Goal: Transaction & Acquisition: Purchase product/service

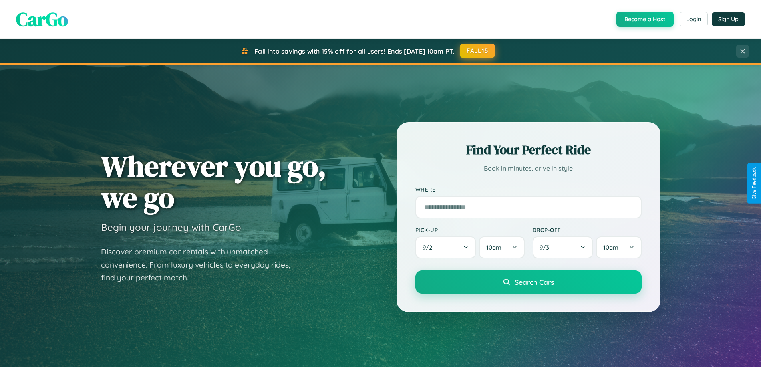
click at [478, 51] on button "FALL15" at bounding box center [477, 51] width 35 height 14
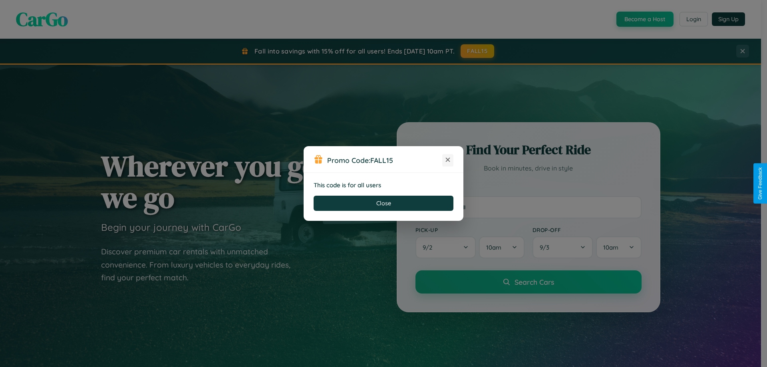
click at [448, 160] on icon at bounding box center [448, 160] width 8 height 8
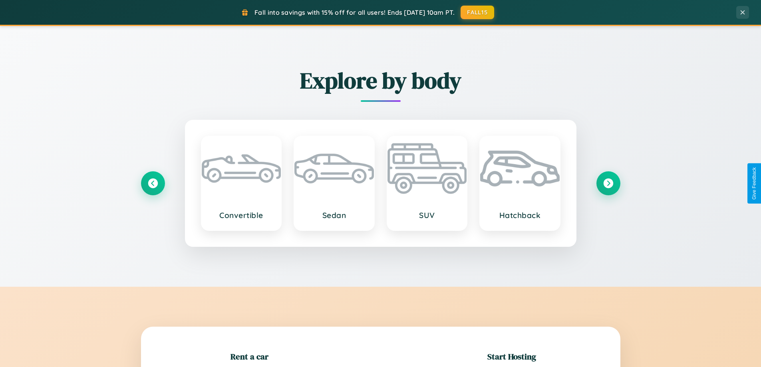
scroll to position [173, 0]
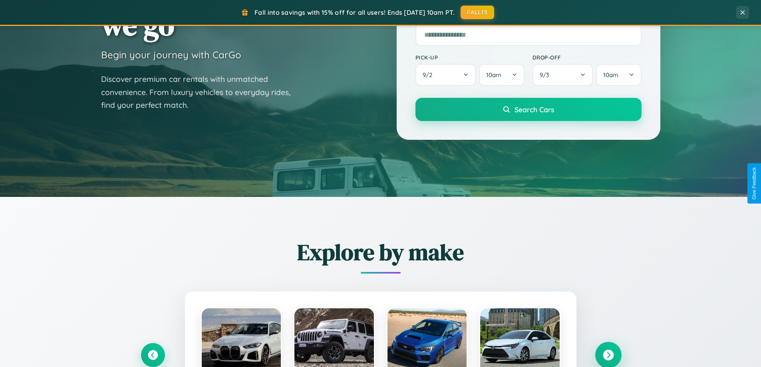
click at [608, 355] on icon at bounding box center [608, 355] width 11 height 11
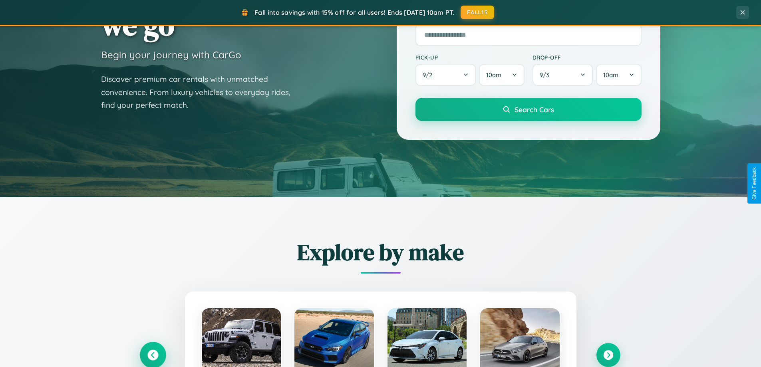
click at [153, 355] on icon at bounding box center [152, 355] width 11 height 11
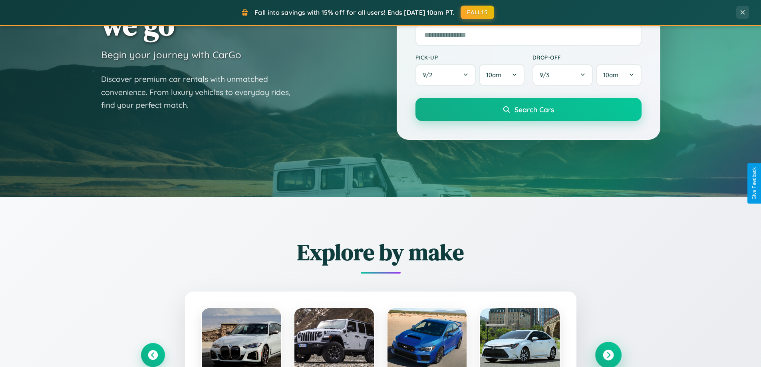
click at [608, 355] on icon at bounding box center [608, 355] width 11 height 11
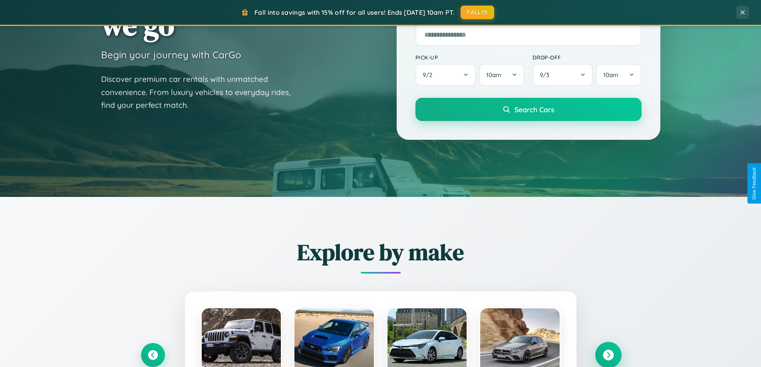
click at [608, 355] on icon at bounding box center [608, 355] width 11 height 11
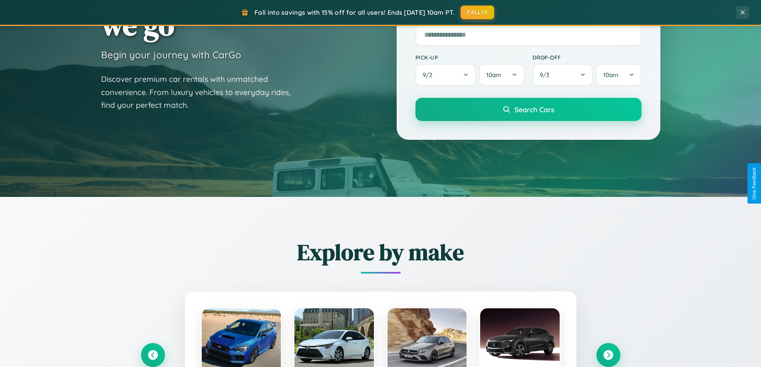
scroll to position [0, 0]
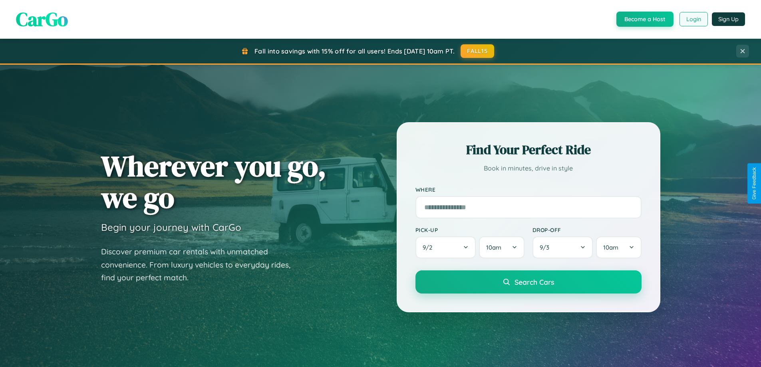
click at [694, 19] on button "Login" at bounding box center [694, 19] width 28 height 14
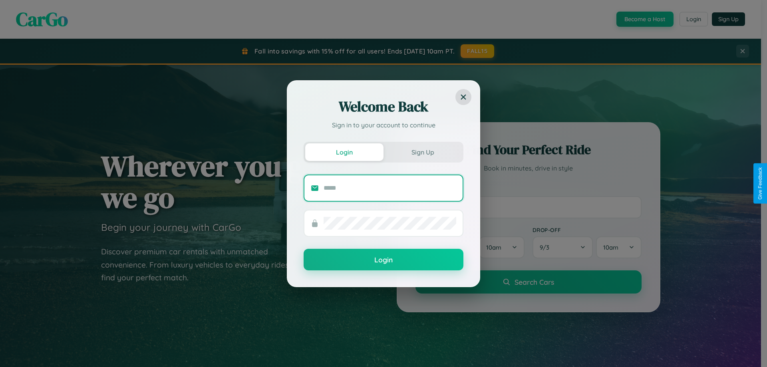
click at [390, 188] on input "text" at bounding box center [390, 188] width 133 height 13
type input "**********"
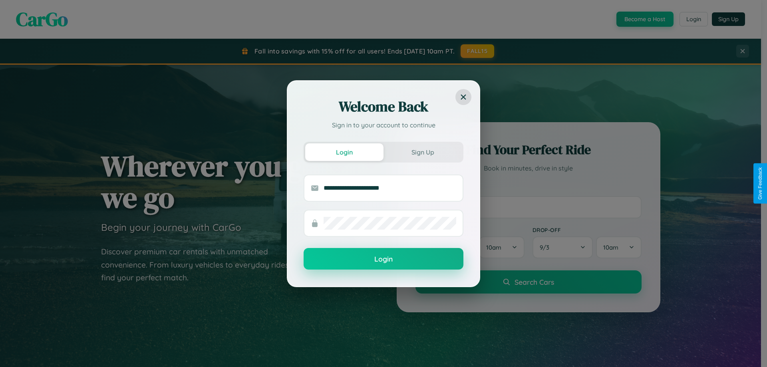
click at [384, 259] on button "Login" at bounding box center [384, 259] width 160 height 22
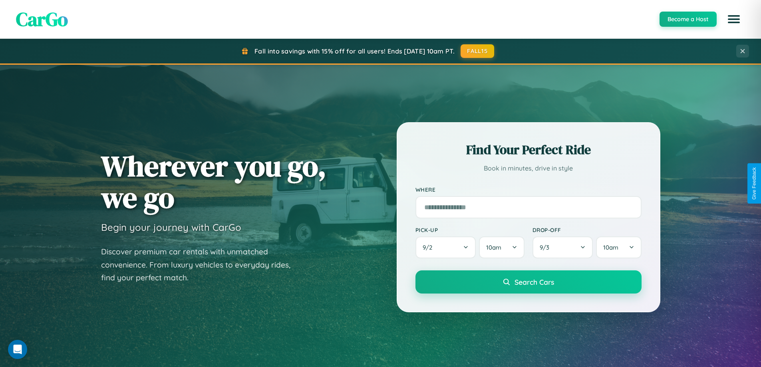
scroll to position [24, 0]
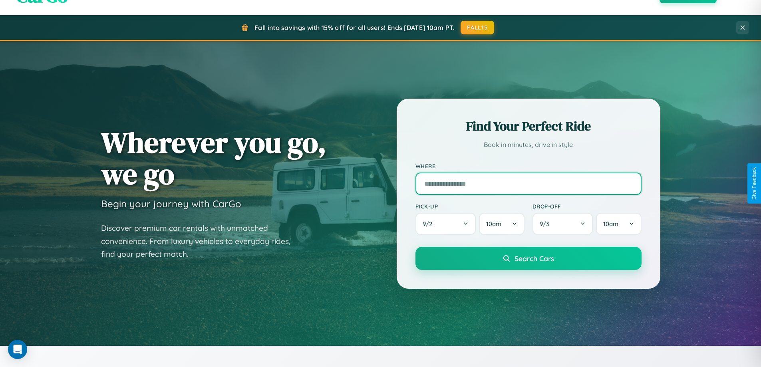
click at [528, 183] on input "text" at bounding box center [529, 184] width 226 height 22
type input "**********"
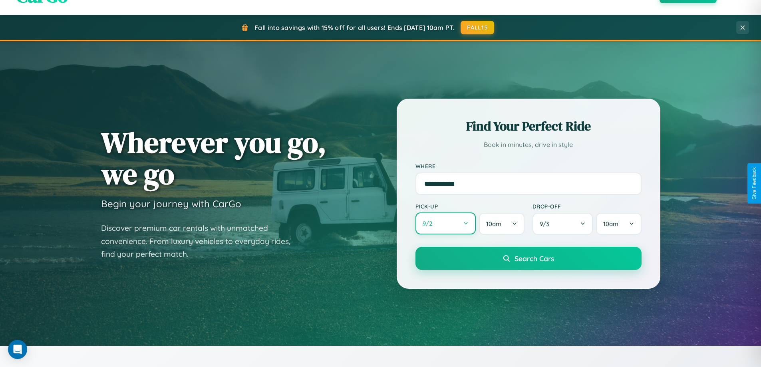
click at [446, 224] on button "9 / 2" at bounding box center [446, 224] width 61 height 22
select select "*"
select select "****"
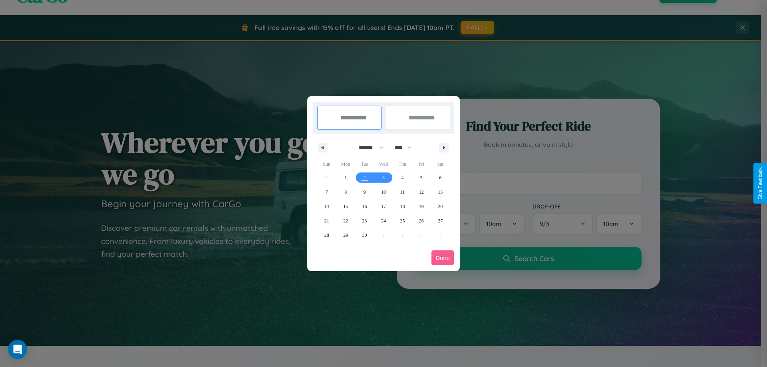
click at [368, 147] on select "******* ******** ***** ***** *** **** **** ****** ********* ******* ******** **…" at bounding box center [370, 147] width 34 height 13
select select "*"
click at [440, 206] on span "18" at bounding box center [440, 206] width 5 height 14
type input "**********"
click at [346, 221] on span "20" at bounding box center [345, 221] width 5 height 14
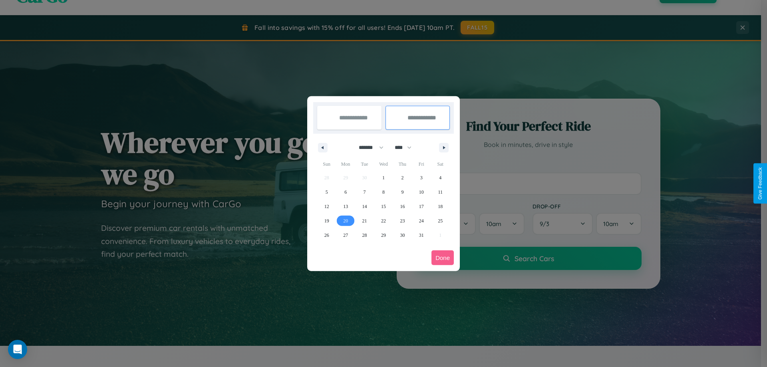
type input "**********"
click at [443, 258] on button "Done" at bounding box center [443, 258] width 22 height 15
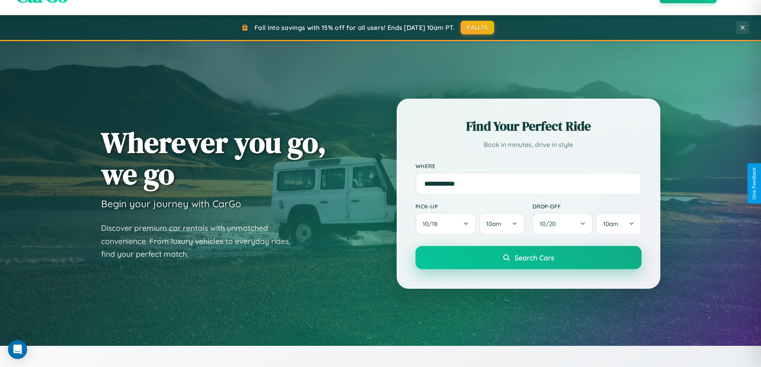
click at [528, 258] on span "Search Cars" at bounding box center [535, 257] width 40 height 9
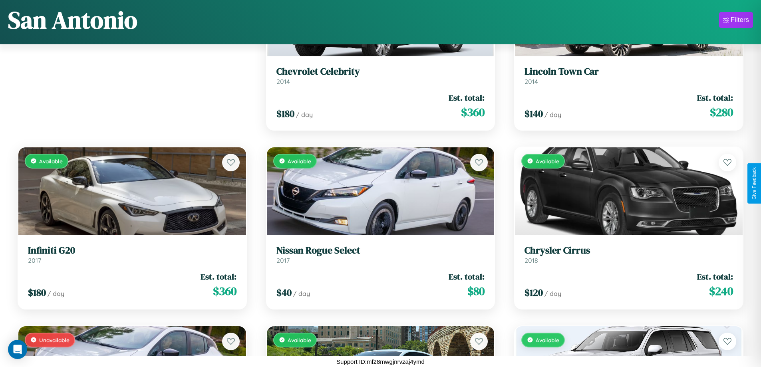
scroll to position [112, 0]
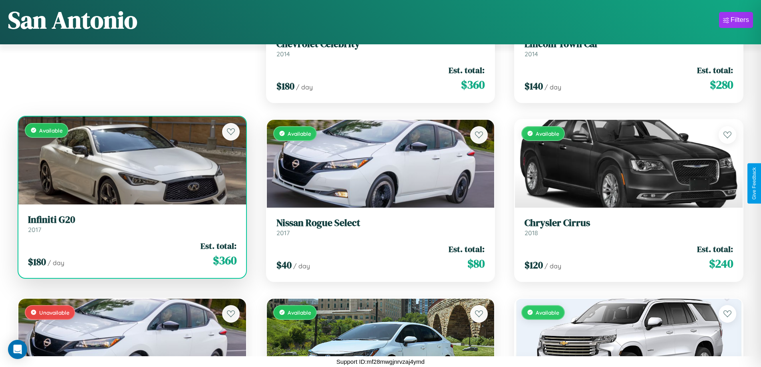
click at [131, 162] on div "Available" at bounding box center [132, 161] width 228 height 88
click at [131, 160] on div "Available" at bounding box center [132, 161] width 228 height 88
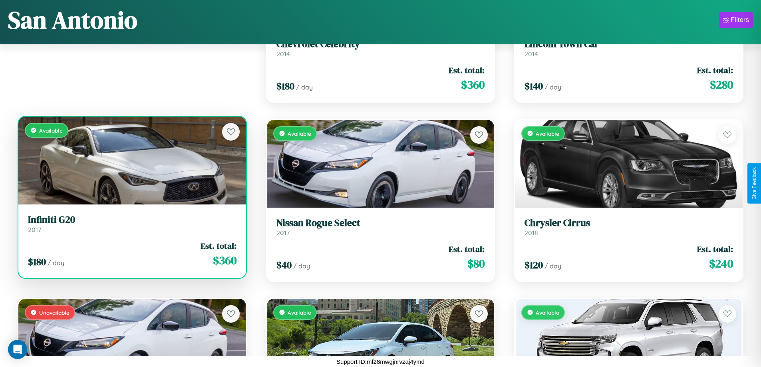
click at [131, 160] on div "Available" at bounding box center [132, 161] width 228 height 88
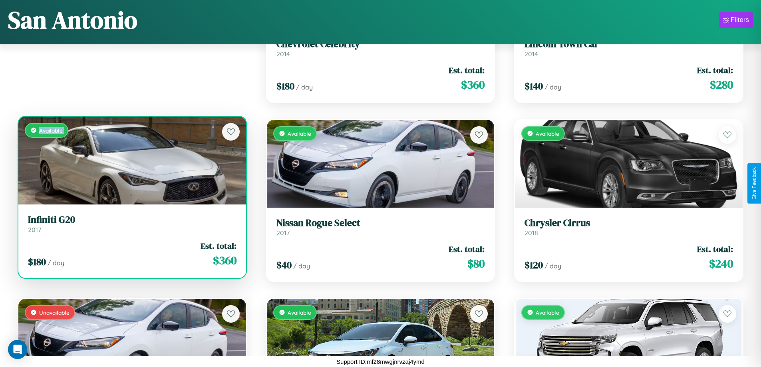
click at [131, 160] on div "Available" at bounding box center [132, 161] width 228 height 88
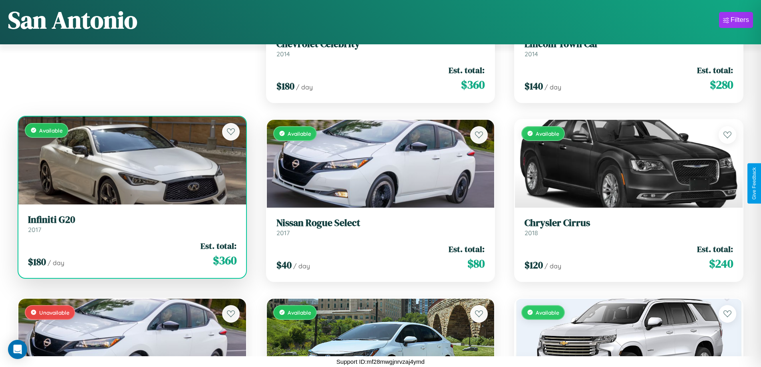
click at [131, 160] on div "Available" at bounding box center [132, 161] width 228 height 88
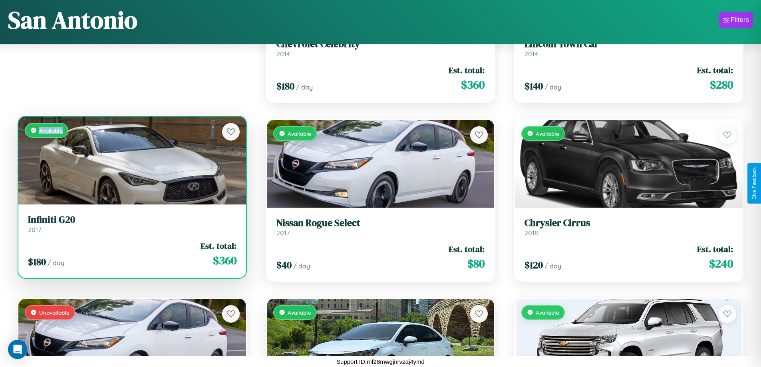
click at [131, 160] on div "Available" at bounding box center [132, 161] width 228 height 88
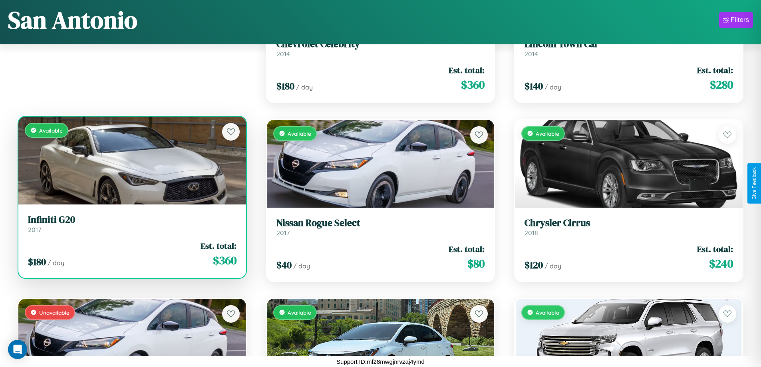
click at [131, 224] on h3 "Infiniti G20" at bounding box center [132, 220] width 209 height 12
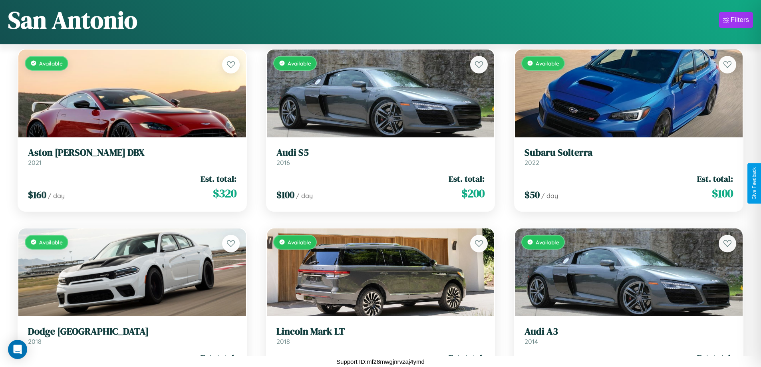
scroll to position [4050, 0]
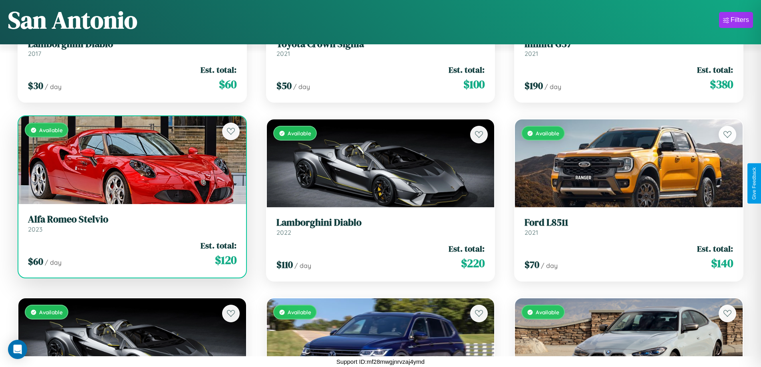
click at [131, 255] on div "$ 60 / day Est. total: $ 120" at bounding box center [132, 254] width 209 height 28
click at [131, 254] on div "$ 60 / day Est. total: $ 120" at bounding box center [132, 254] width 209 height 28
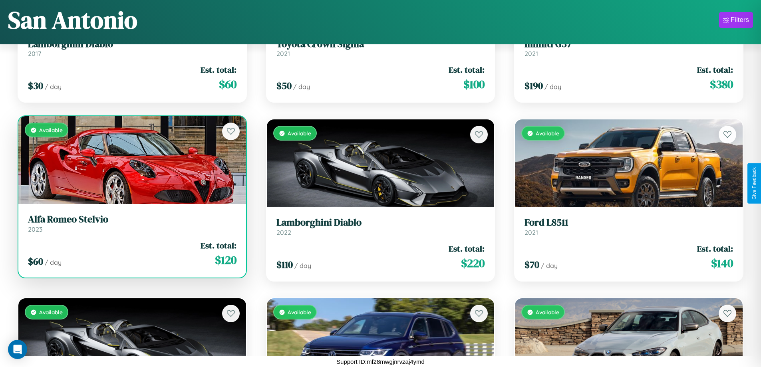
click at [131, 254] on div "$ 60 / day Est. total: $ 120" at bounding box center [132, 254] width 209 height 28
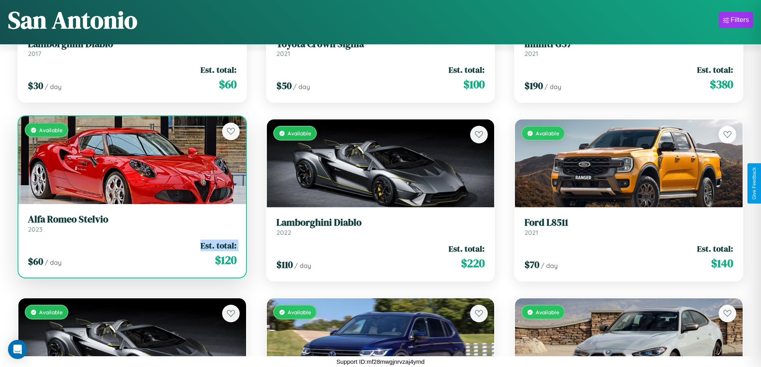
click at [131, 254] on div "$ 60 / day Est. total: $ 120" at bounding box center [132, 254] width 209 height 28
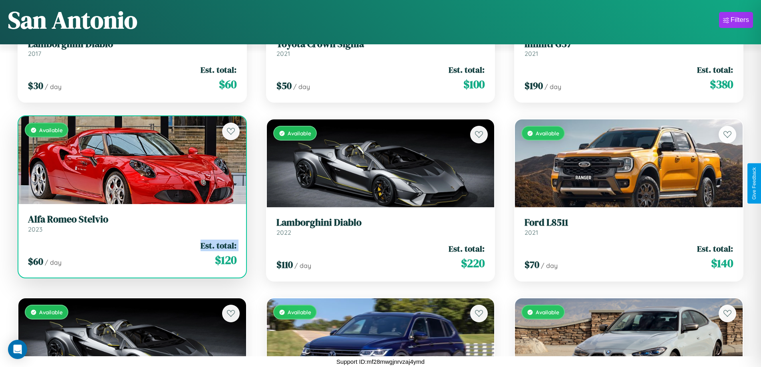
click at [131, 254] on div "$ 60 / day Est. total: $ 120" at bounding box center [132, 254] width 209 height 28
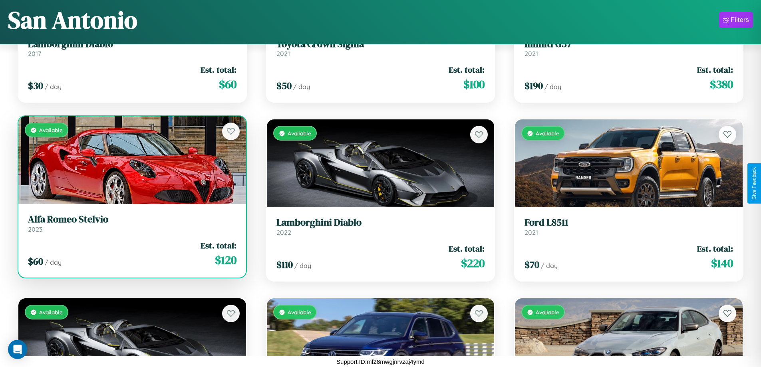
click at [131, 254] on div "$ 60 / day Est. total: $ 120" at bounding box center [132, 254] width 209 height 28
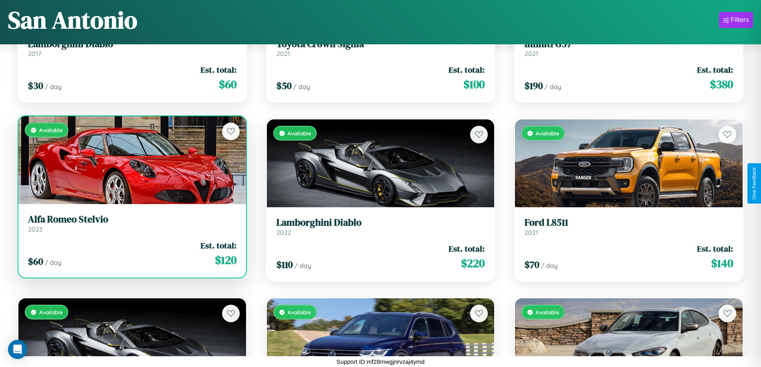
click at [131, 223] on h3 "Alfa Romeo Stelvio" at bounding box center [132, 220] width 209 height 12
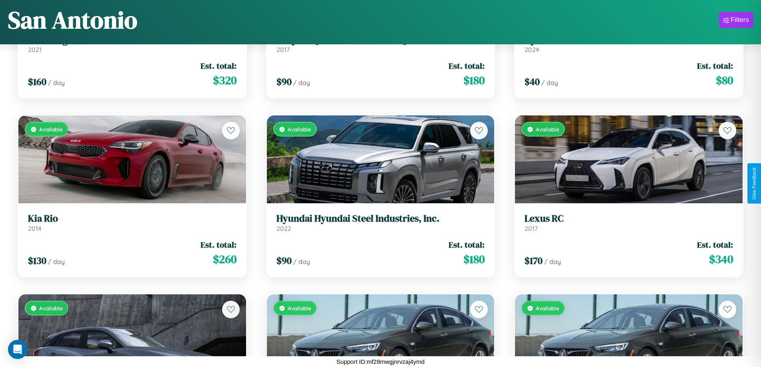
scroll to position [3155, 0]
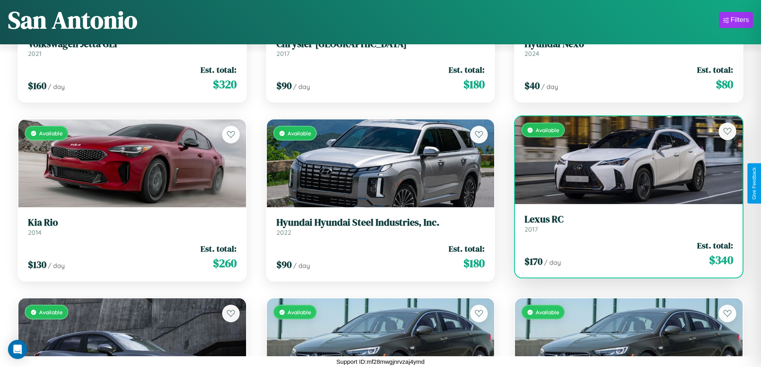
click at [624, 227] on link "Lexus RC 2017" at bounding box center [629, 224] width 209 height 20
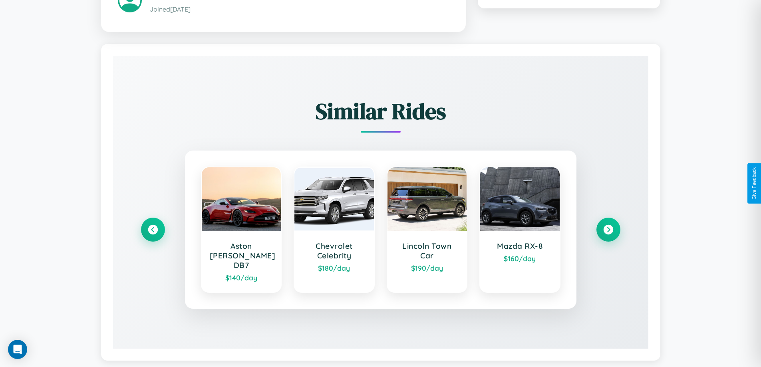
scroll to position [468, 0]
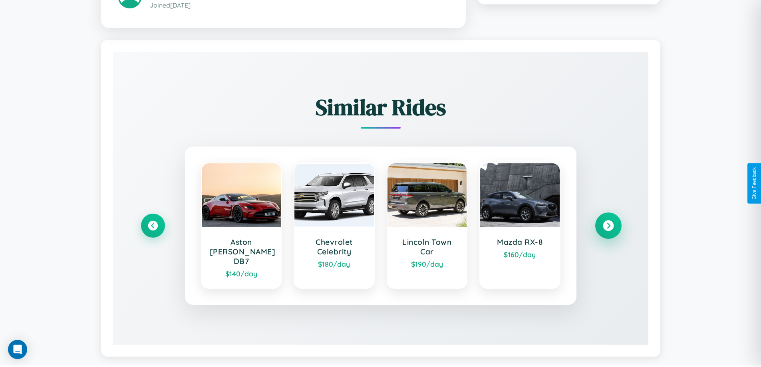
click at [608, 222] on icon at bounding box center [608, 225] width 11 height 11
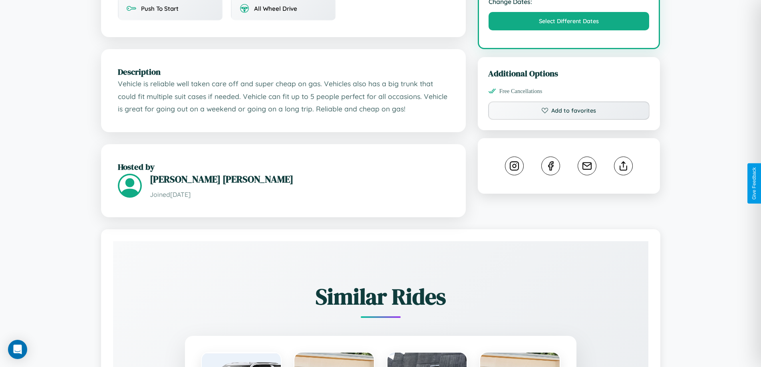
scroll to position [271, 0]
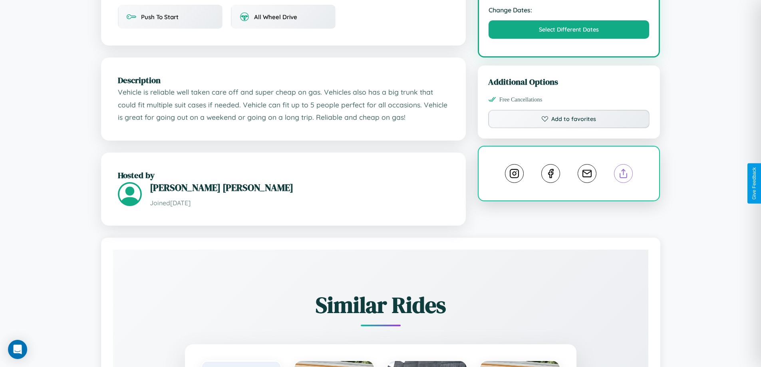
click at [624, 175] on line at bounding box center [624, 172] width 0 height 6
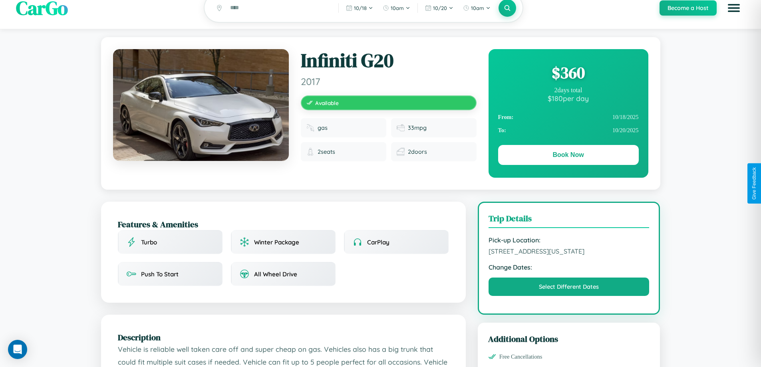
scroll to position [0, 0]
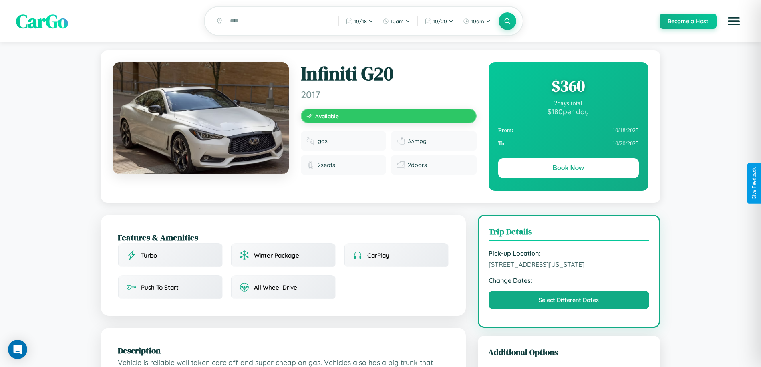
click at [568, 87] on div "$ 360" at bounding box center [568, 86] width 141 height 22
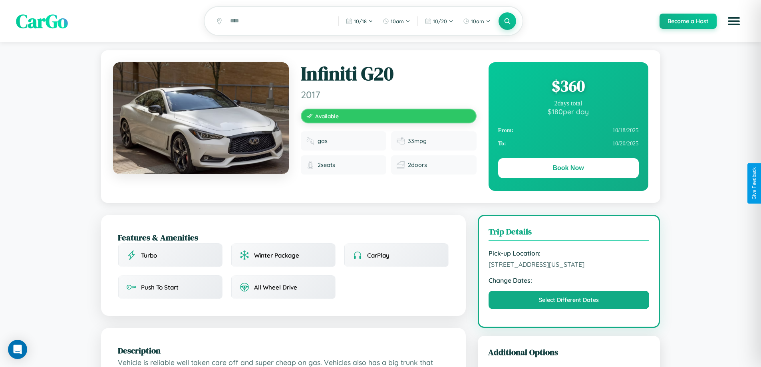
click at [568, 87] on div "$ 360" at bounding box center [568, 86] width 141 height 22
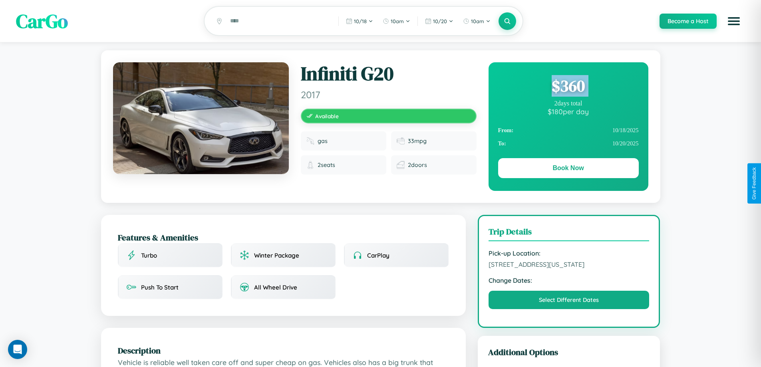
click at [568, 87] on div "$ 360" at bounding box center [568, 86] width 141 height 22
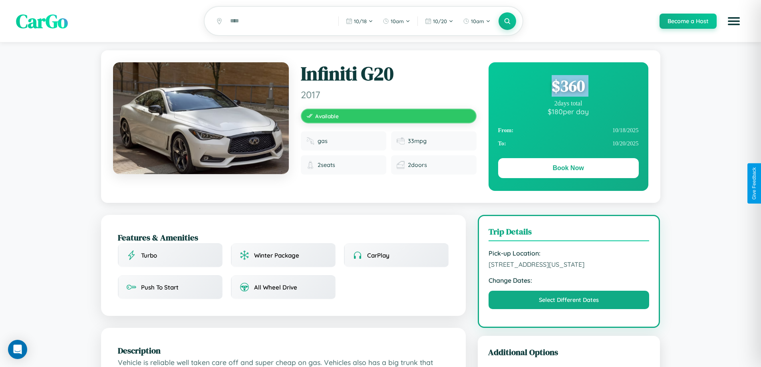
click at [568, 87] on div "$ 360" at bounding box center [568, 86] width 141 height 22
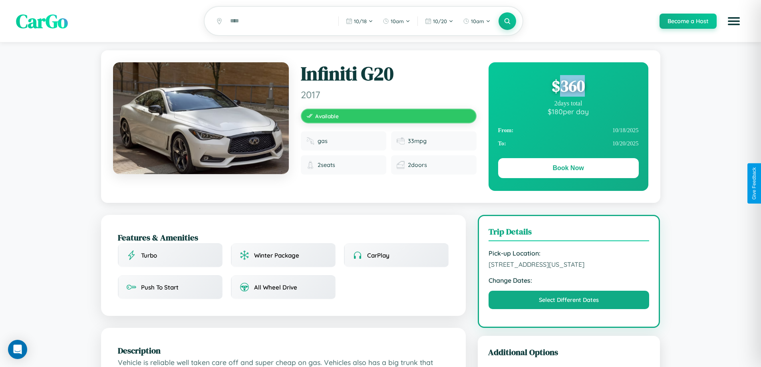
click at [568, 87] on div "$ 360" at bounding box center [568, 86] width 141 height 22
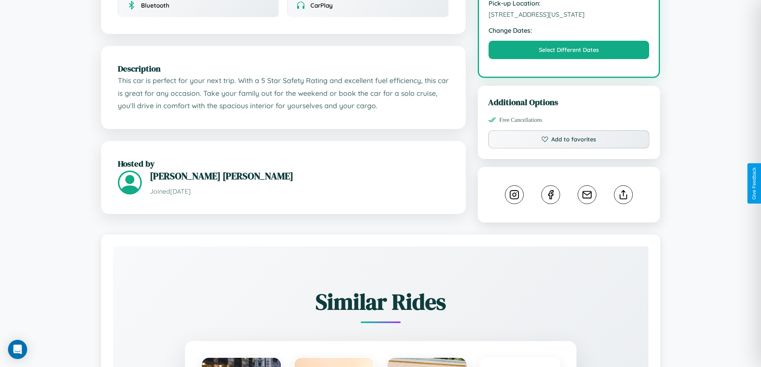
scroll to position [271, 0]
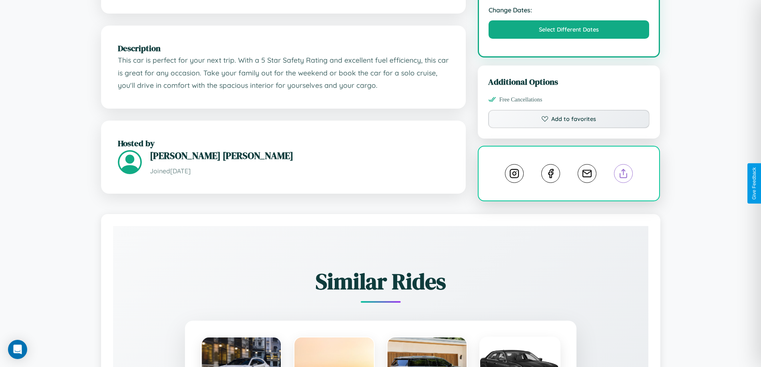
click at [624, 175] on line at bounding box center [624, 172] width 0 height 6
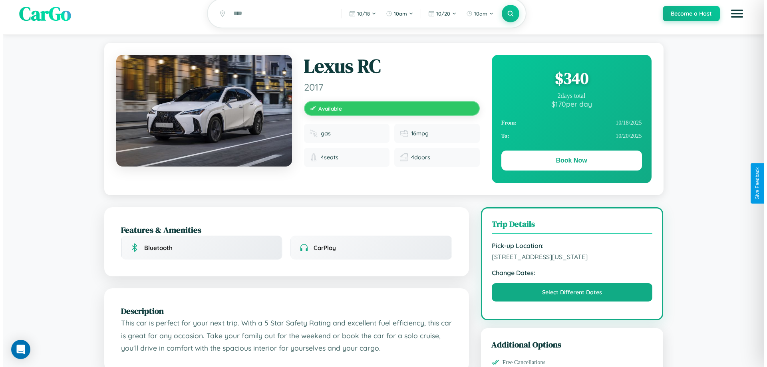
scroll to position [0, 0]
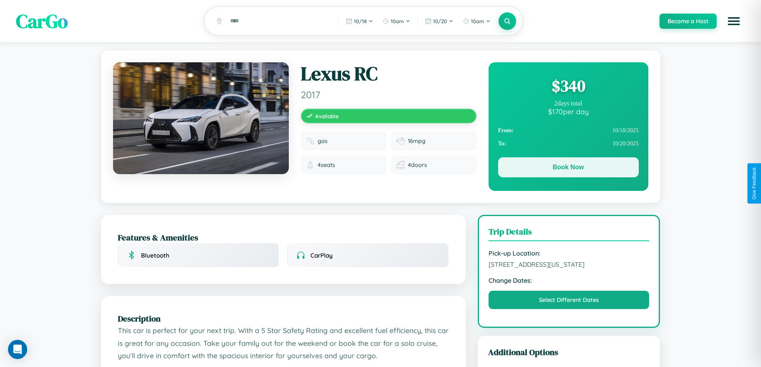
click at [568, 169] on button "Book Now" at bounding box center [568, 167] width 141 height 20
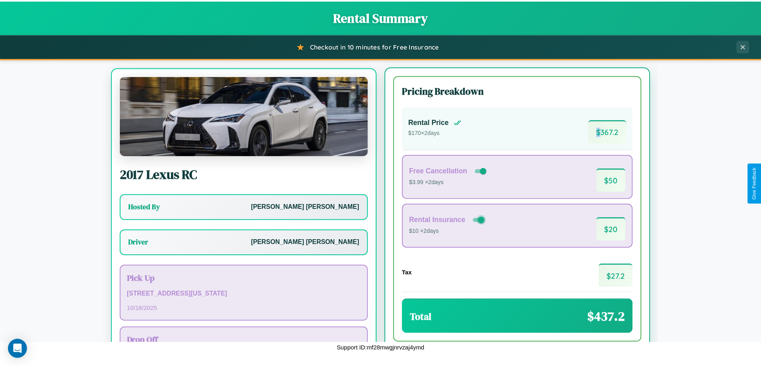
scroll to position [37, 0]
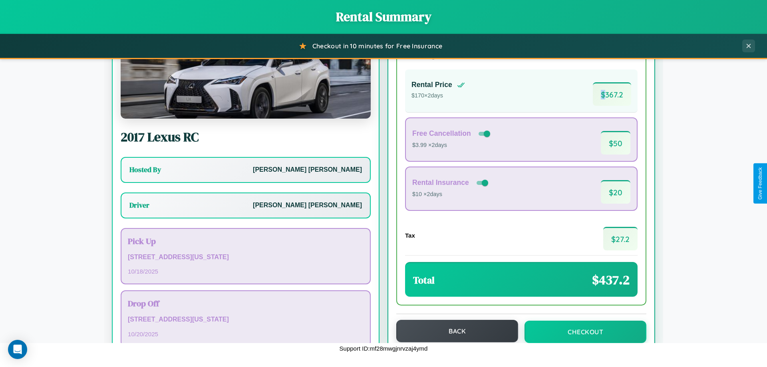
click at [454, 331] on button "Back" at bounding box center [458, 331] width 122 height 22
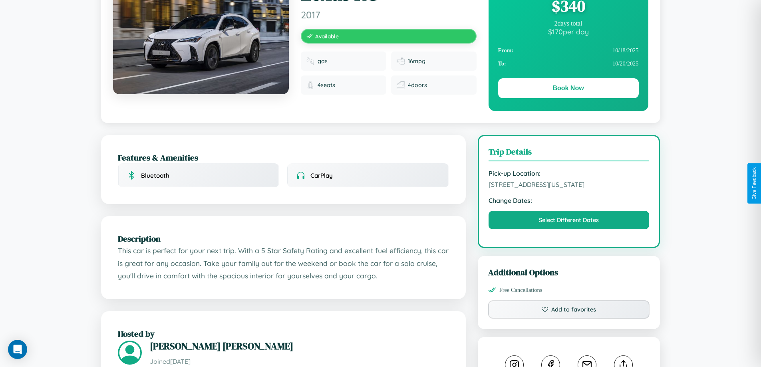
scroll to position [160, 0]
